Goal: Information Seeking & Learning: Find specific fact

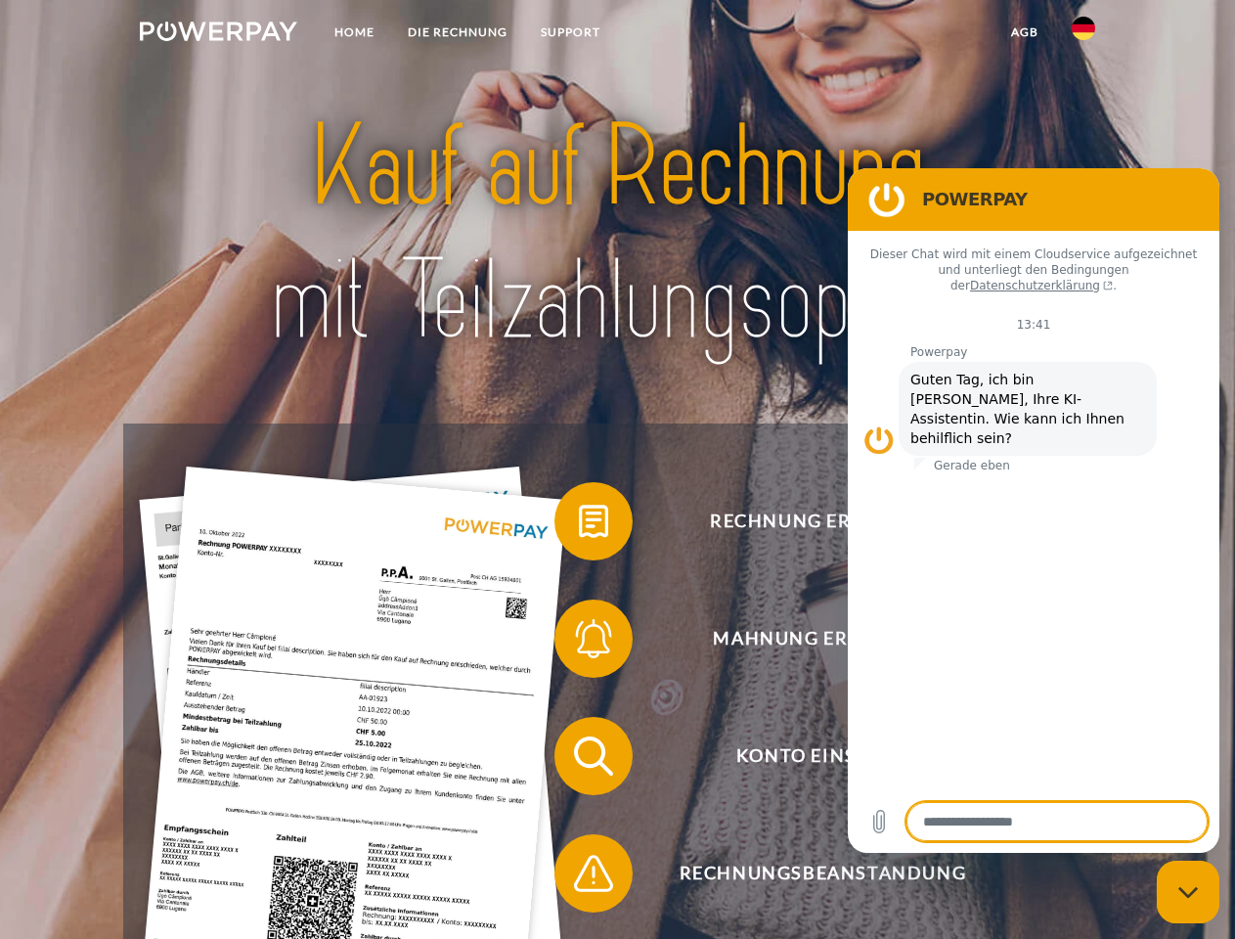
click at [218, 34] on img at bounding box center [218, 32] width 157 height 20
click at [1084, 34] on img at bounding box center [1083, 28] width 23 height 23
click at [1024, 32] on link "agb" at bounding box center [1025, 32] width 61 height 35
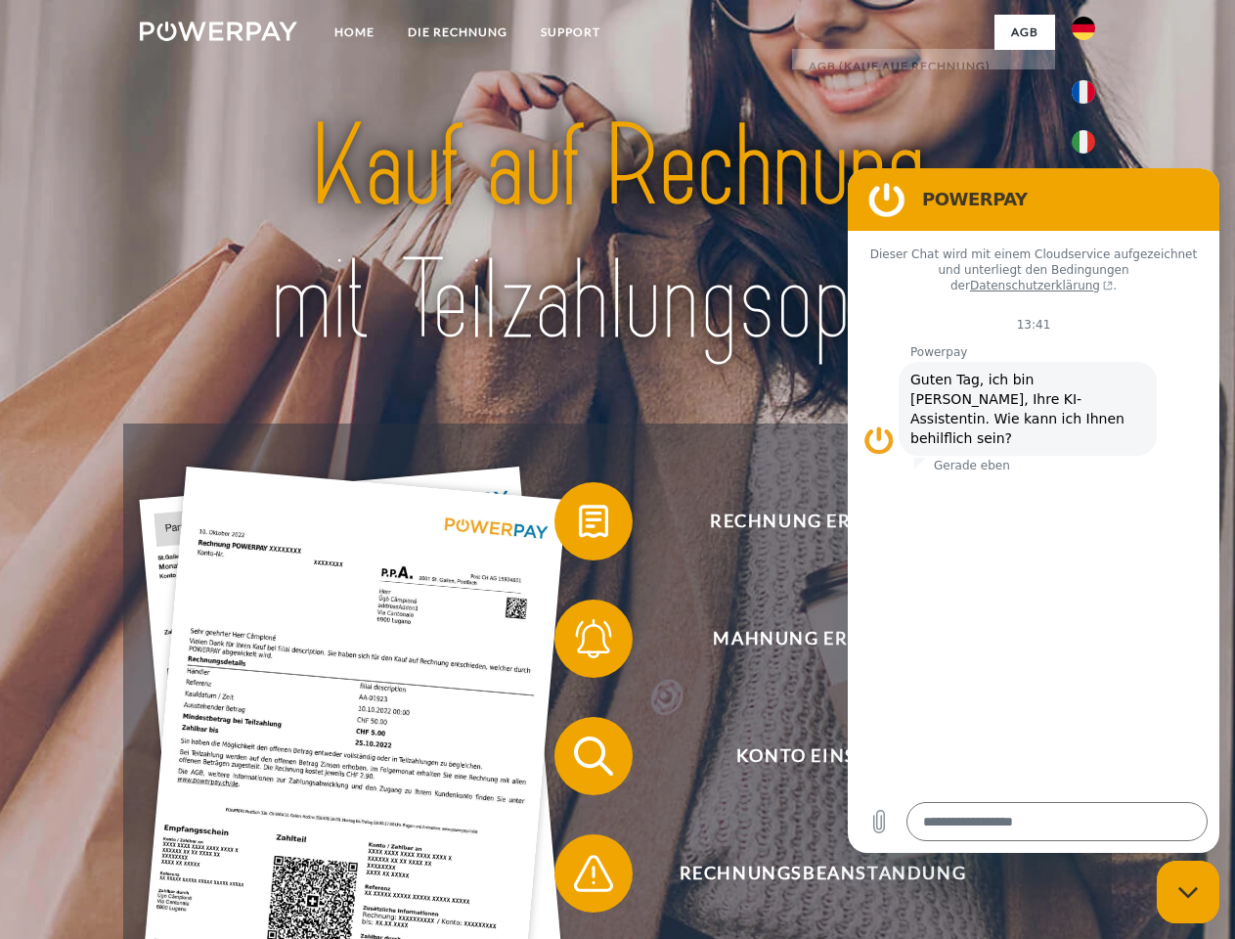
click at [579, 525] on span at bounding box center [564, 521] width 98 height 98
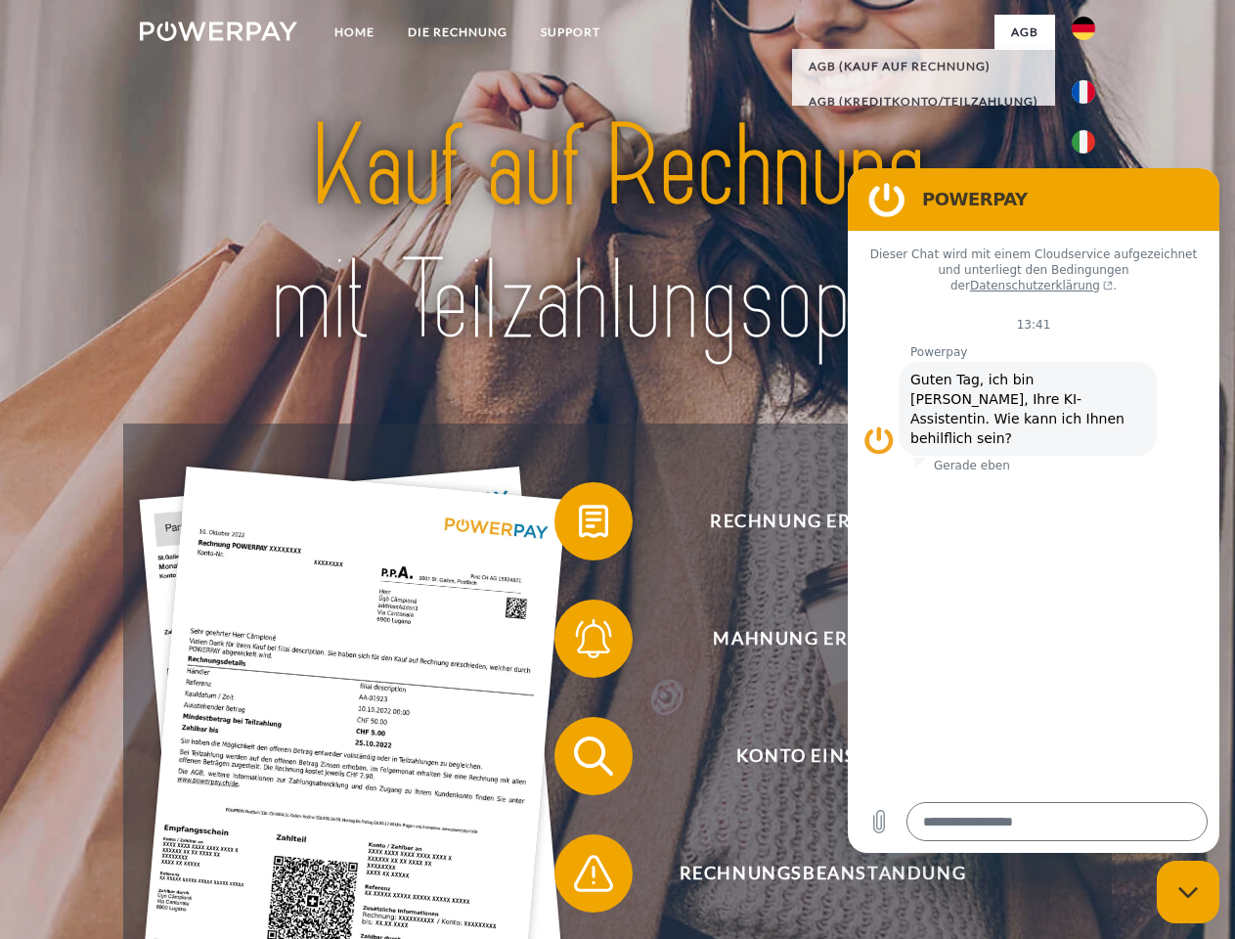
click at [579, 643] on span at bounding box center [564, 639] width 98 height 98
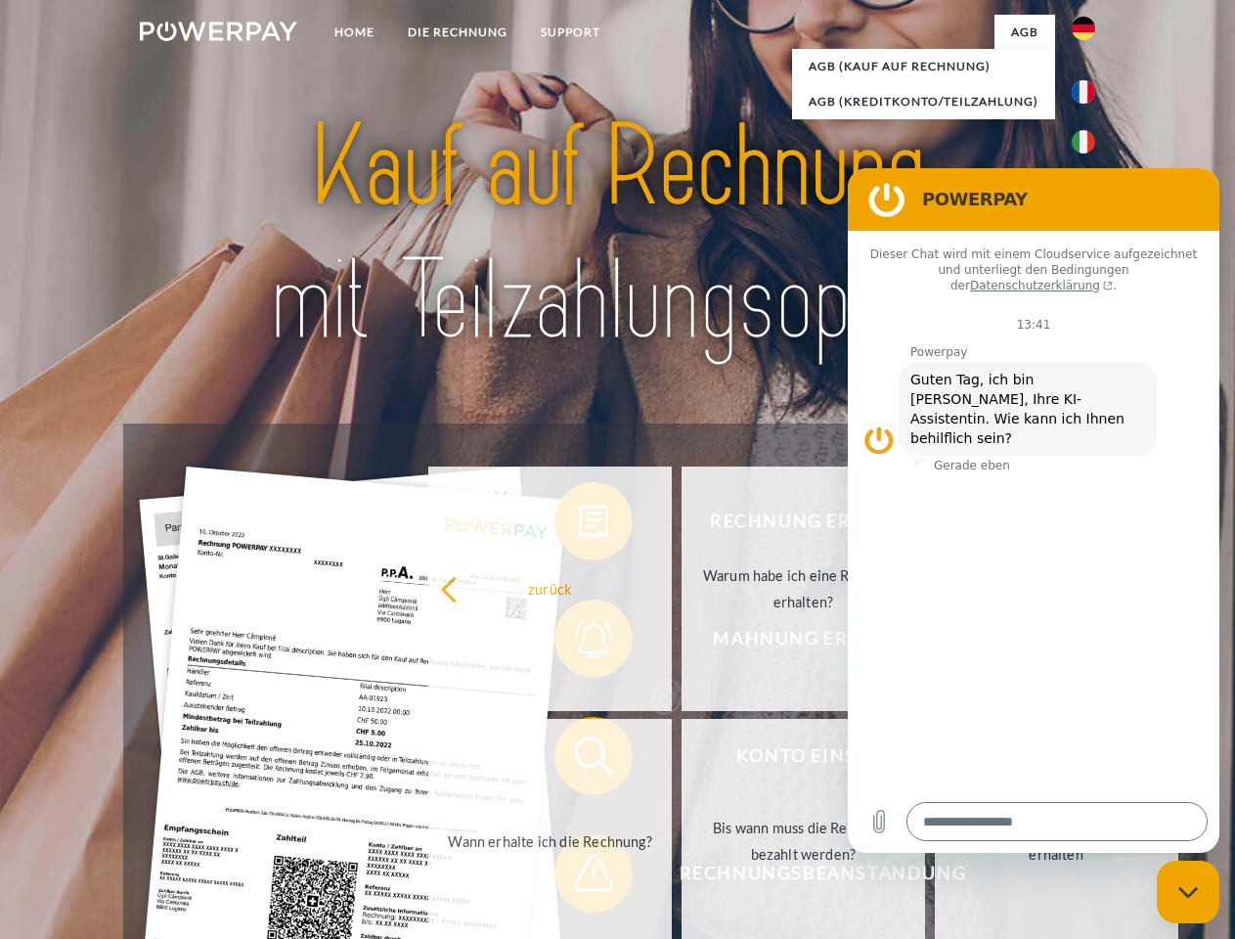
click at [682, 760] on link "Bis wann muss die Rechnung bezahlt werden?" at bounding box center [804, 841] width 244 height 245
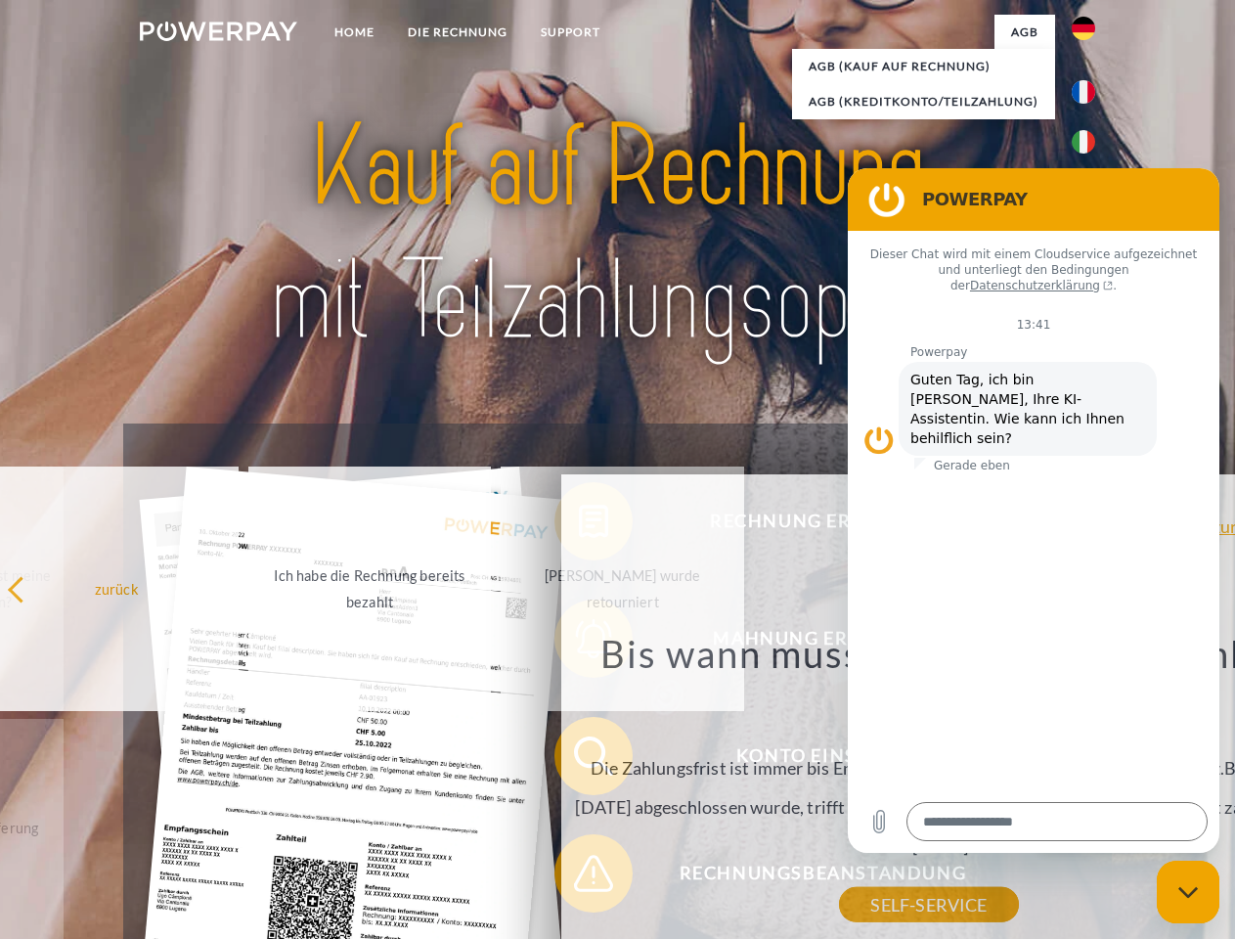
click at [579, 877] on div "Bis wann muss die Rechnung bezahlt werden? Die Zahlungsfrist ist immer bis Ende…" at bounding box center [929, 767] width 714 height 275
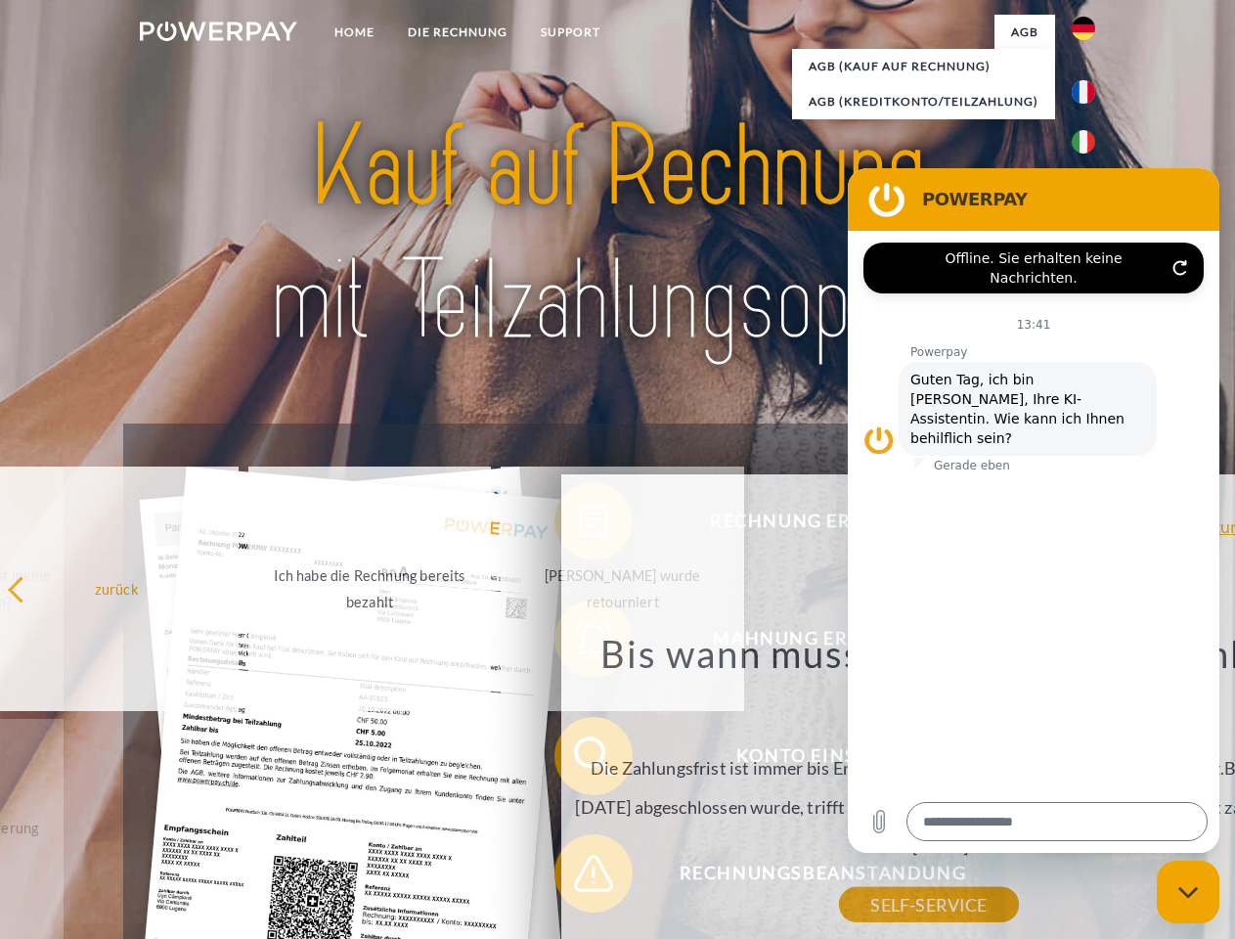
click at [1188, 892] on icon "Messaging-Fenster schließen" at bounding box center [1189, 892] width 21 height 13
type textarea "*"
